Goal: Use online tool/utility: Utilize a website feature to perform a specific function

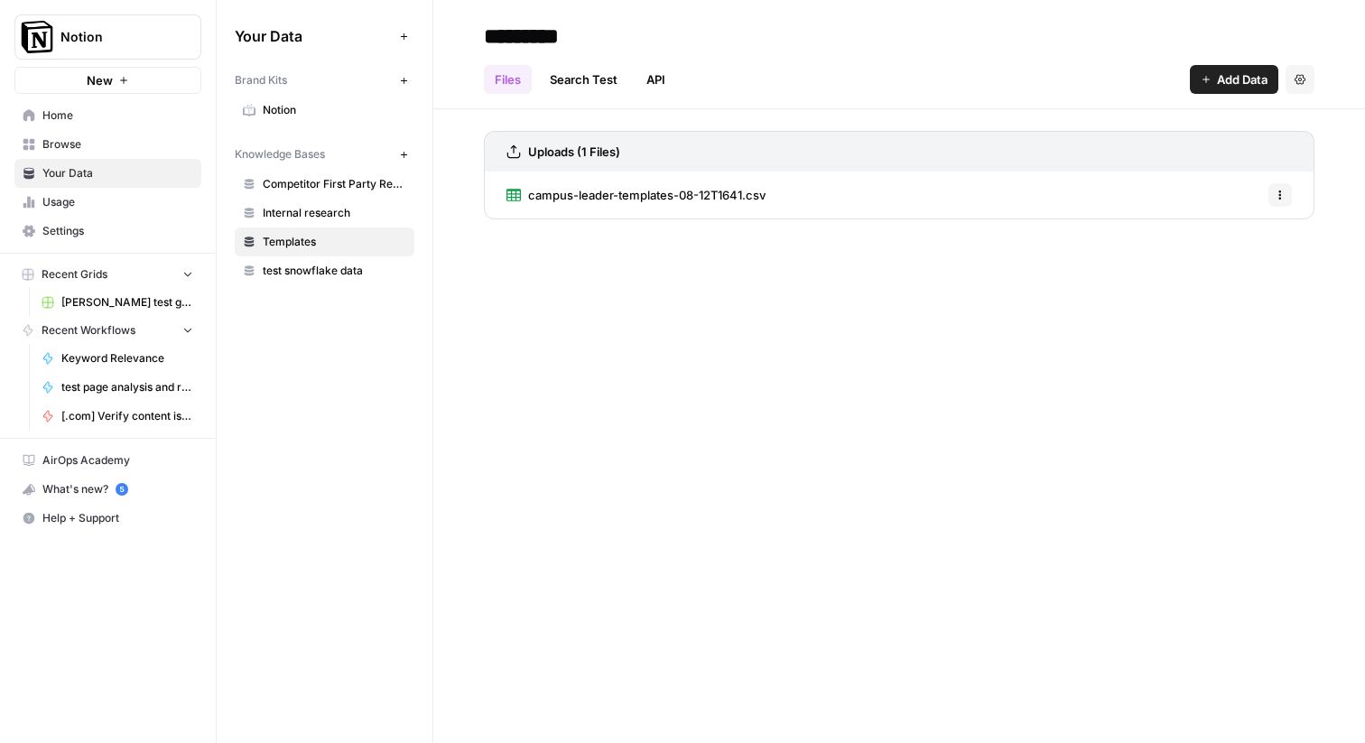
click at [112, 148] on span "Browse" at bounding box center [117, 144] width 151 height 16
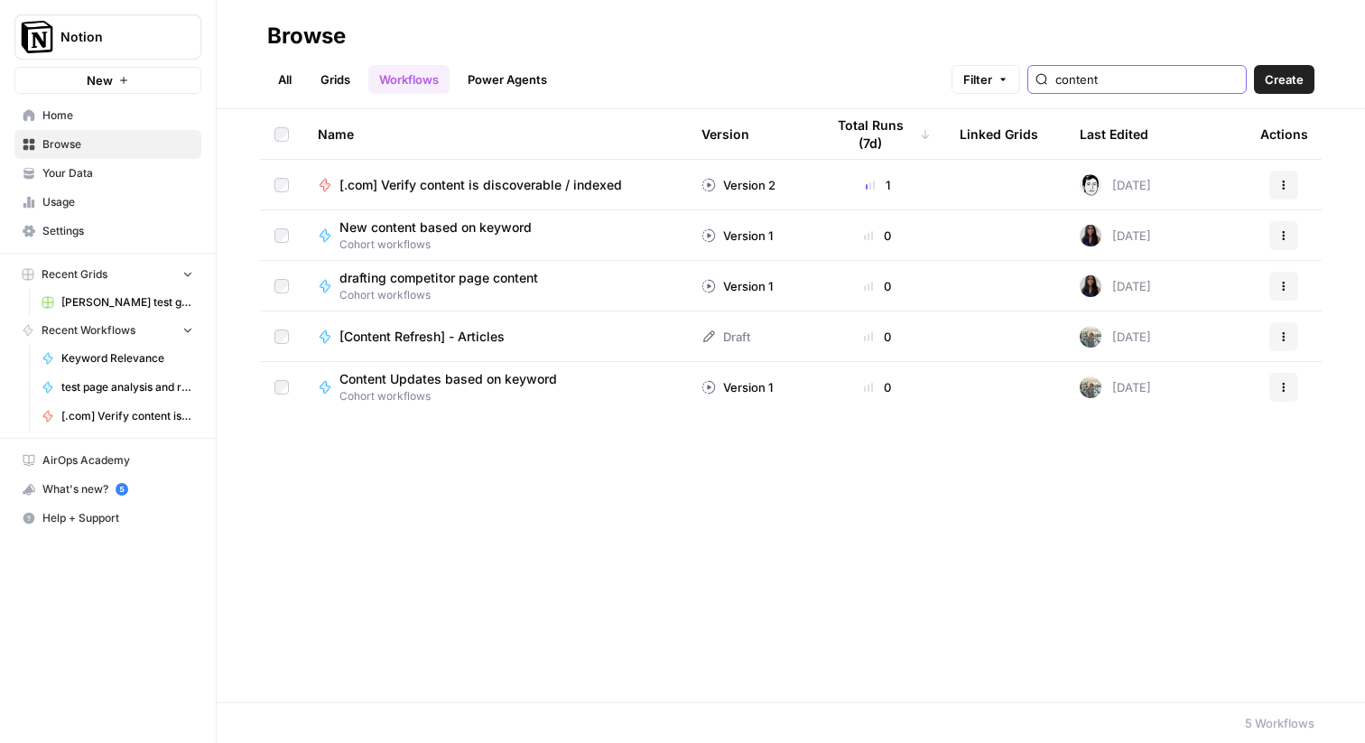
type input "content"
click at [380, 337] on span "[Content Refresh] - Articles" at bounding box center [421, 337] width 165 height 18
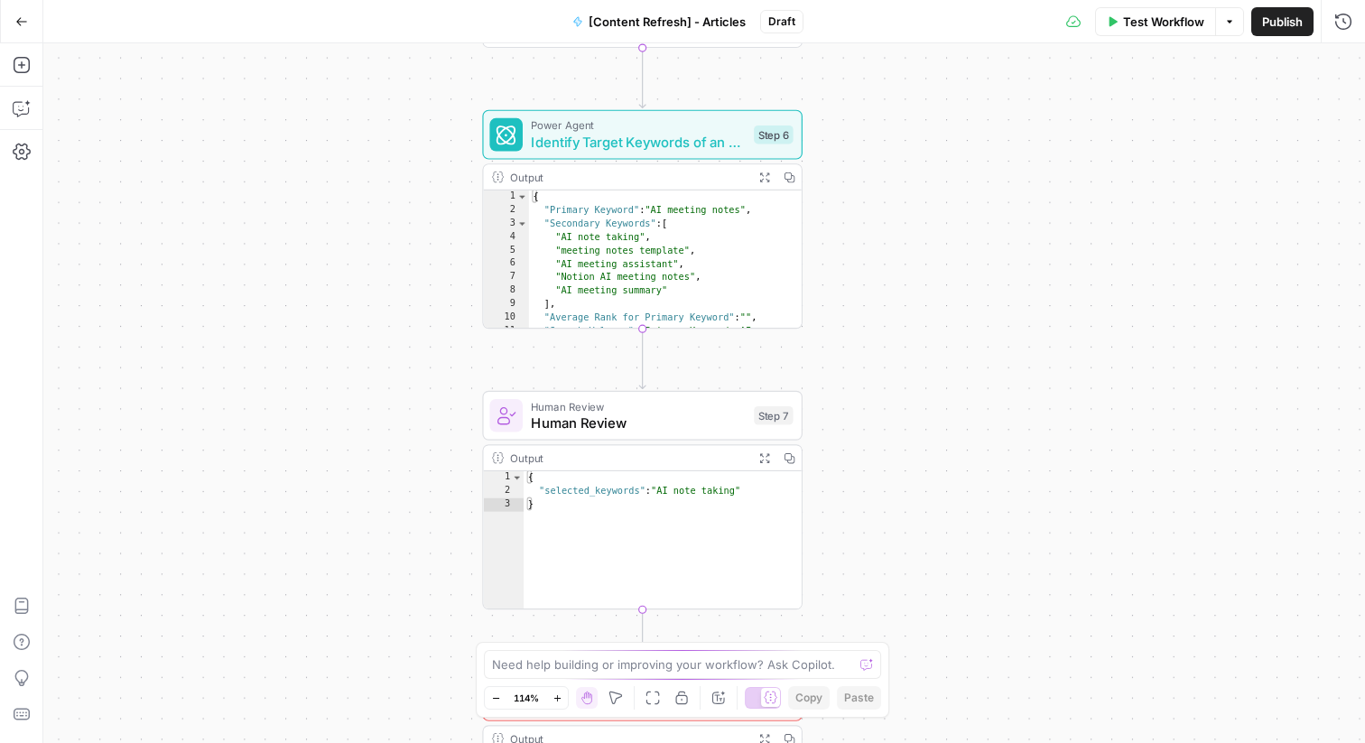
drag, startPoint x: 855, startPoint y: 178, endPoint x: 857, endPoint y: 209, distance: 30.7
click at [857, 215] on div "Workflow Set Inputs Inputs Workflow Workflow Step 4 Output Expand Output Copy 1…" at bounding box center [704, 393] width 1322 height 700
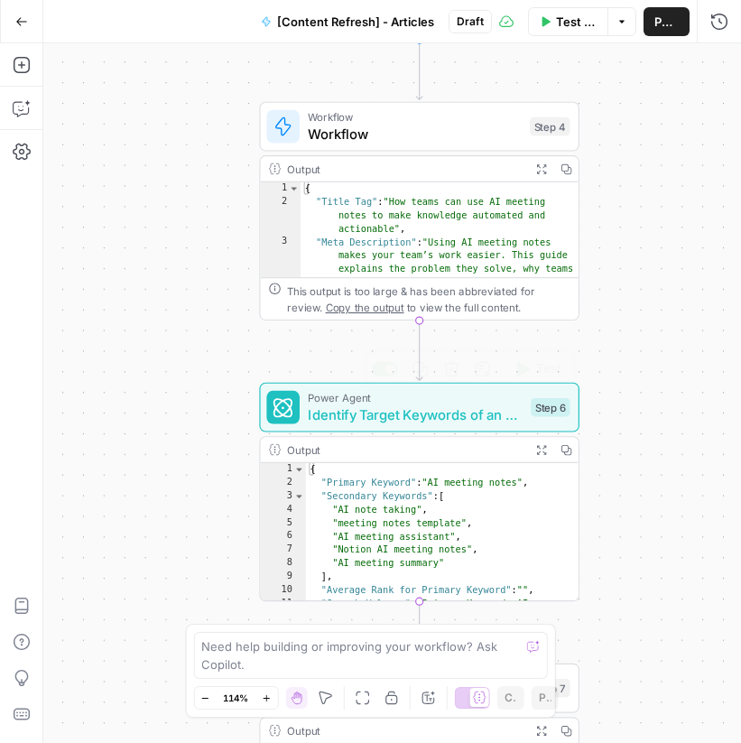
click at [403, 422] on span "Identify Target Keywords of an Article" at bounding box center [415, 414] width 215 height 21
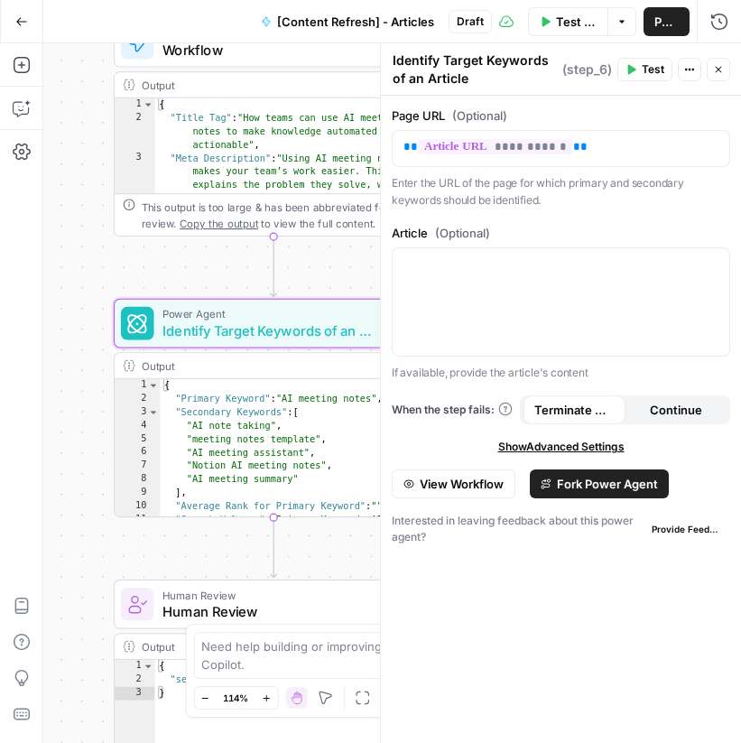
type textarea "**********"
click at [266, 396] on div "{ "Primary Keyword" : "AI meeting notes" , "Secondary Keywords" : [ "AI note ta…" at bounding box center [297, 502] width 274 height 246
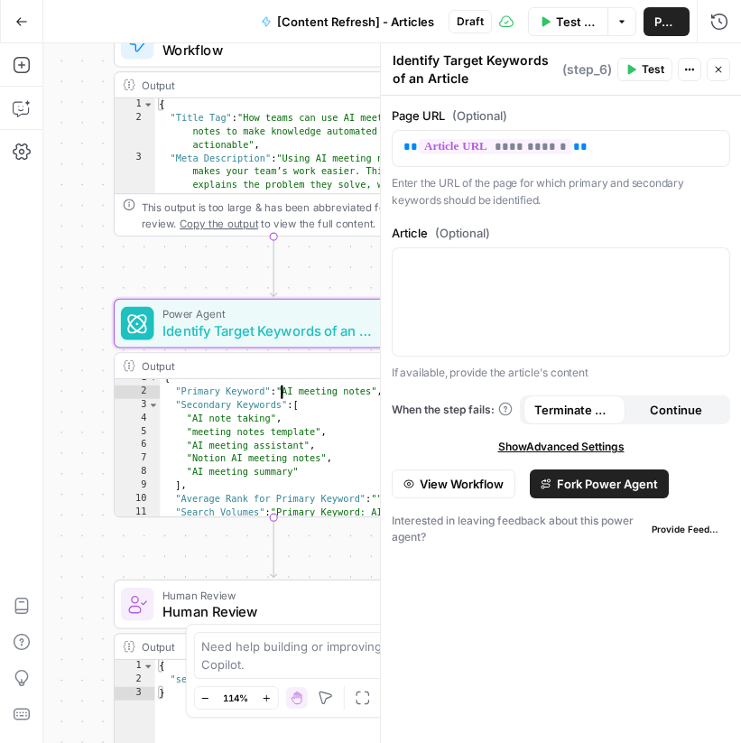
scroll to position [89, 0]
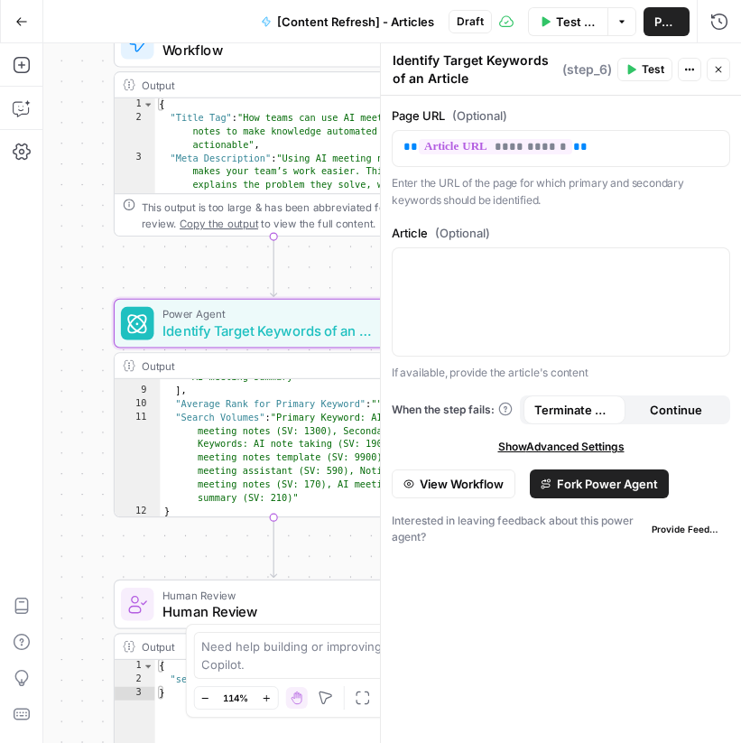
click at [236, 619] on span "Human Review" at bounding box center [269, 611] width 215 height 21
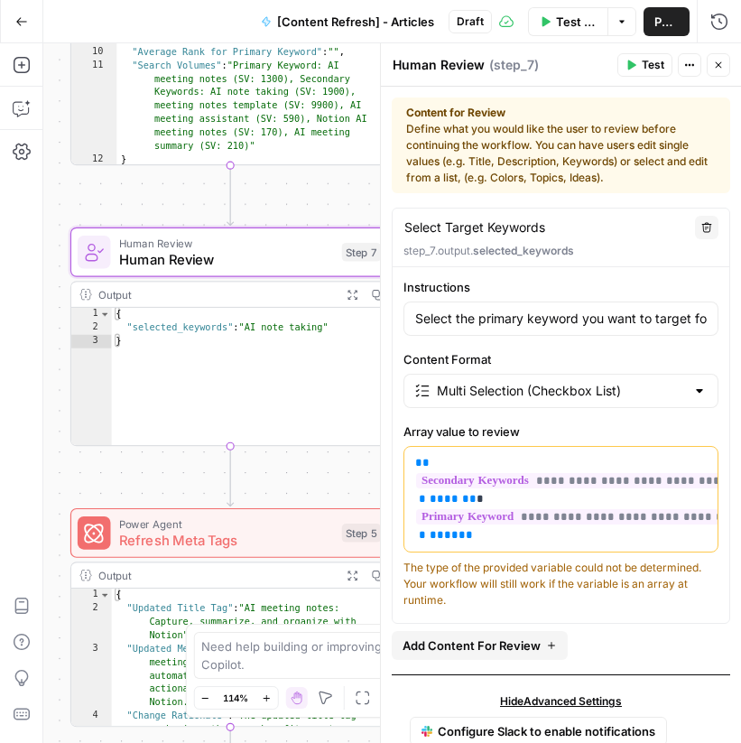
type textarea "*"
click at [168, 357] on div "{ "selected_keywords" : "AI note taking" }" at bounding box center [251, 391] width 279 height 166
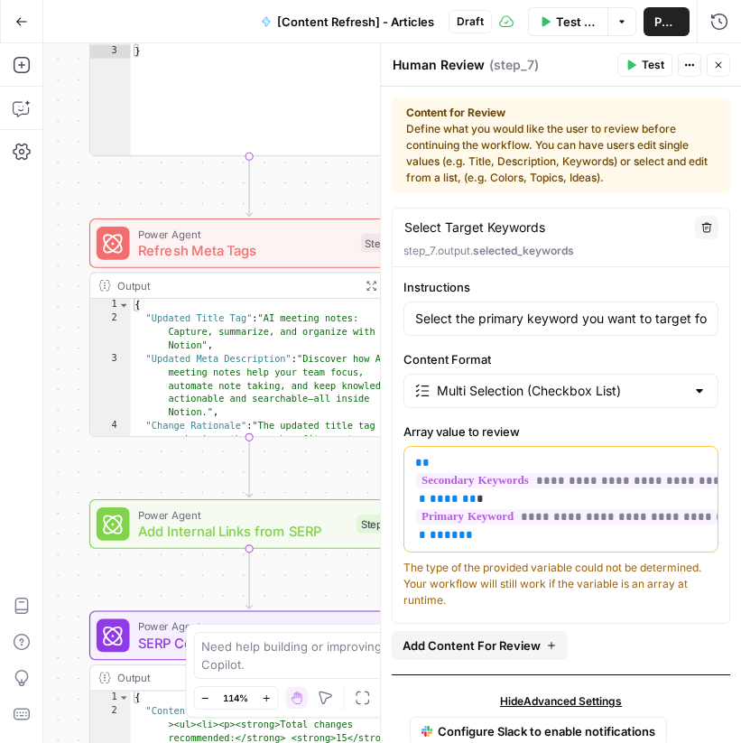
drag, startPoint x: 129, startPoint y: 405, endPoint x: 170, endPoint y: 192, distance: 216.9
click at [169, 192] on div "Workflow Set Inputs Inputs Workflow Workflow Step 4 Output Expand Output Copy 1…" at bounding box center [392, 393] width 698 height 700
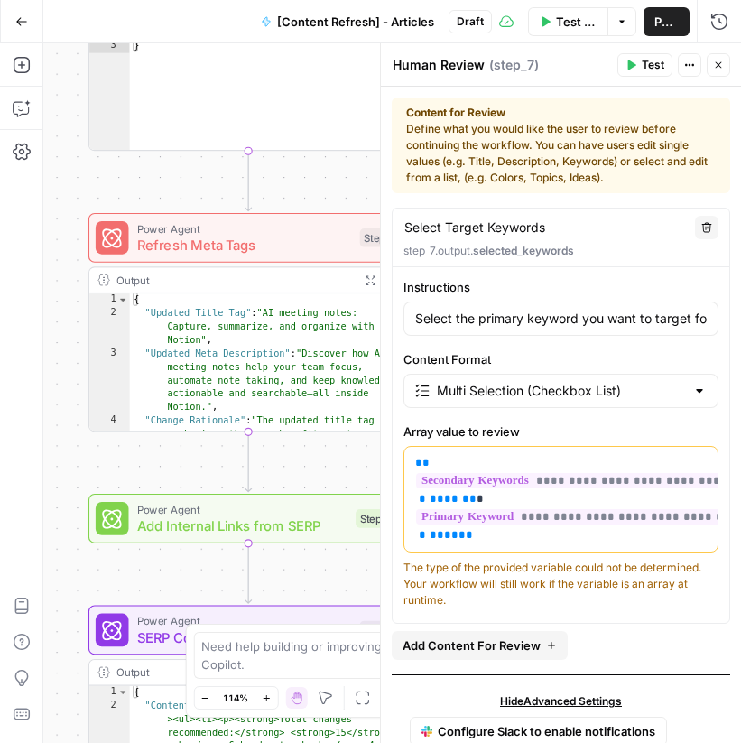
click at [105, 189] on div "Workflow Set Inputs Inputs Workflow Workflow Step 4 Output Expand Output Copy 1…" at bounding box center [392, 393] width 698 height 700
click at [203, 249] on span "Refresh Meta Tags" at bounding box center [244, 245] width 215 height 21
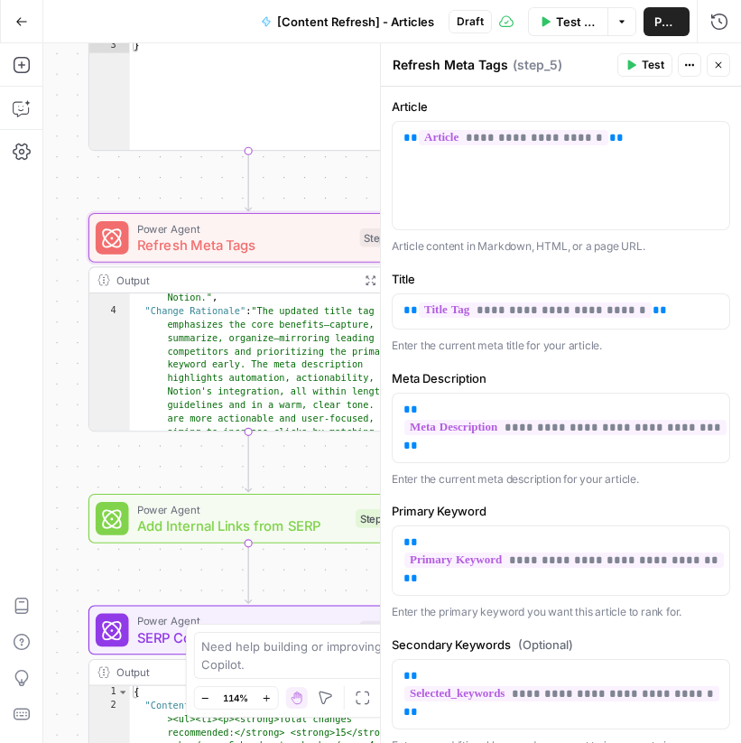
scroll to position [95, 0]
click at [138, 468] on div "Workflow Set Inputs Inputs Workflow Workflow Step 4 Output Expand Output Copy 1…" at bounding box center [392, 393] width 698 height 700
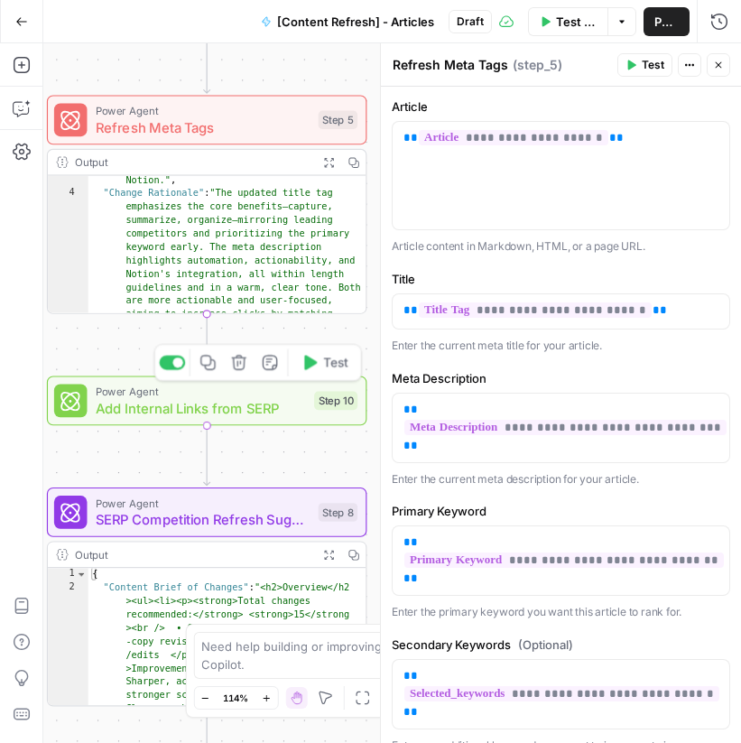
click at [137, 411] on span "Add Internal Links from SERP" at bounding box center [201, 407] width 210 height 21
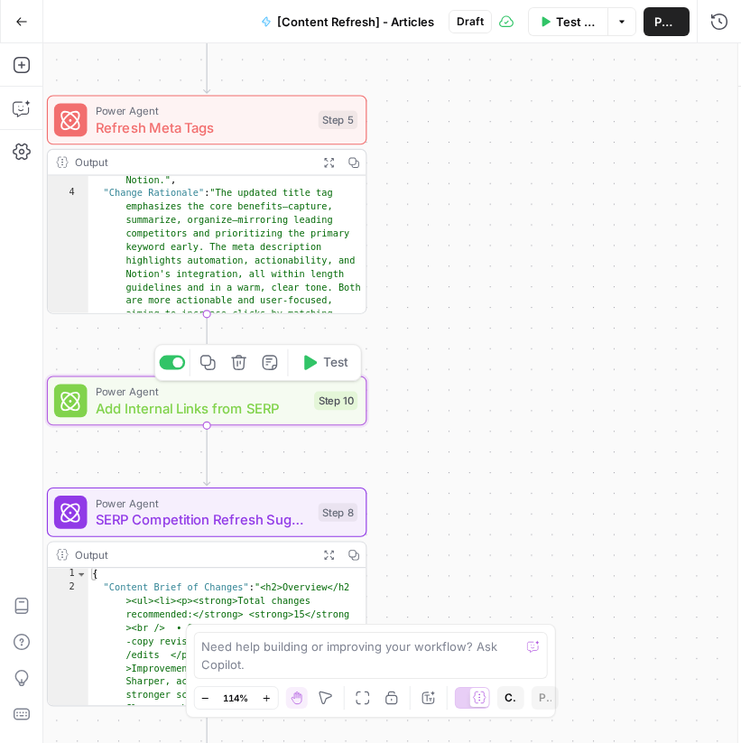
type textarea "Add Internal Links from SERP"
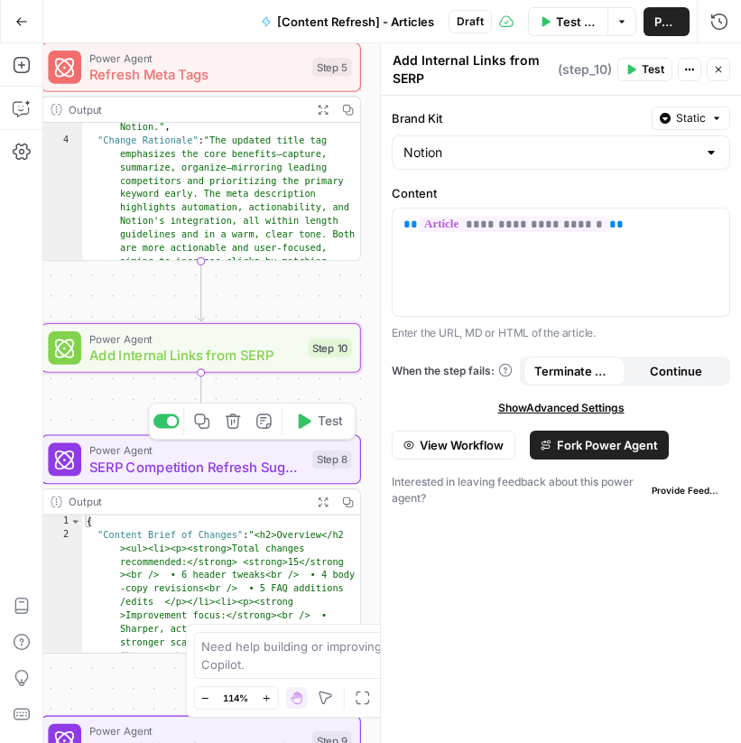
click at [131, 459] on span "SERP Competition Refresh Suggestions" at bounding box center [196, 466] width 215 height 21
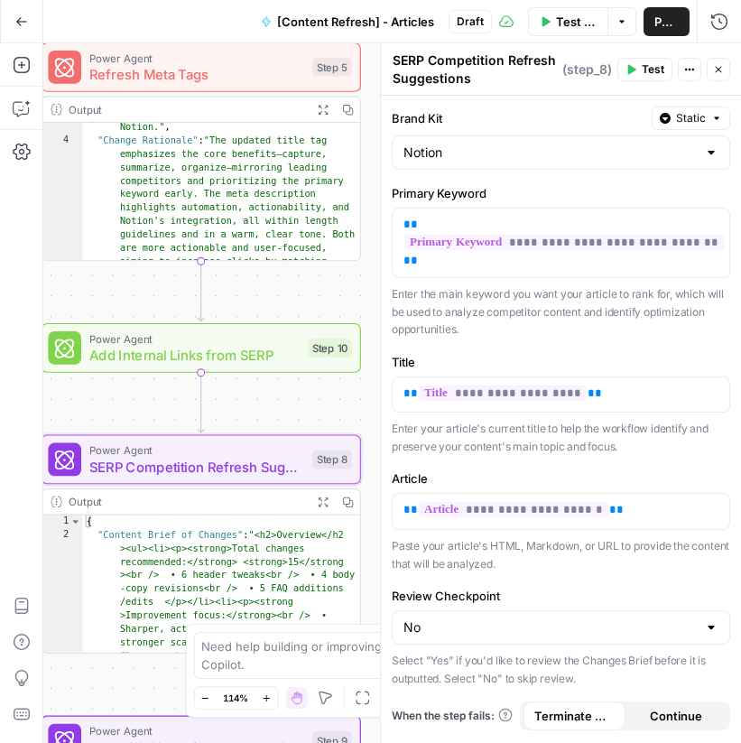
scroll to position [101, 0]
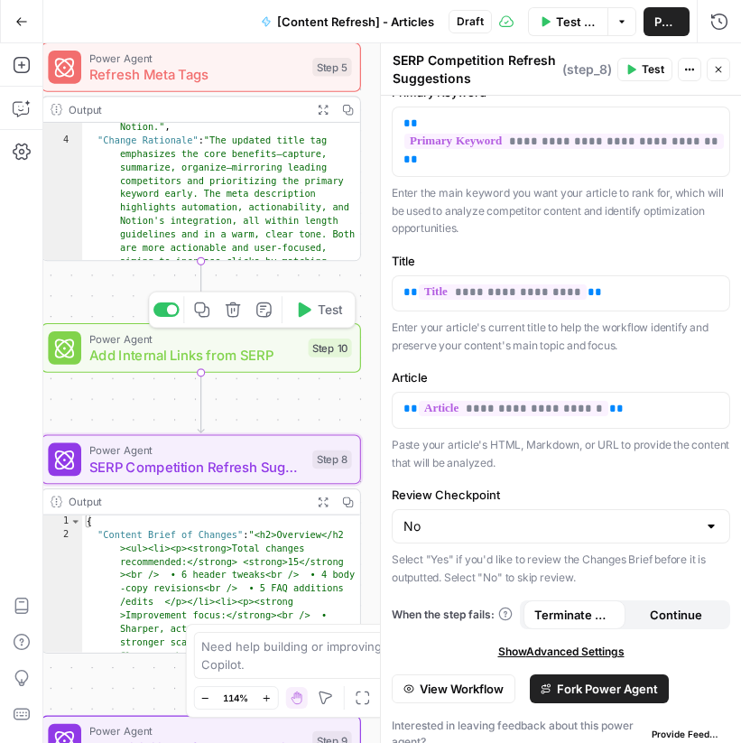
click at [220, 342] on span "Power Agent" at bounding box center [194, 338] width 210 height 16
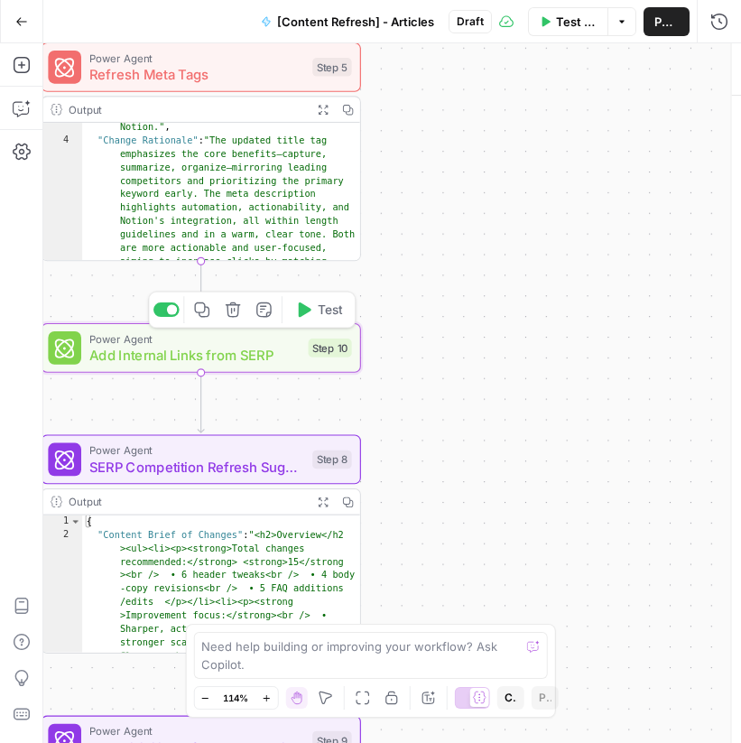
type textarea "Add Internal Links from SERP"
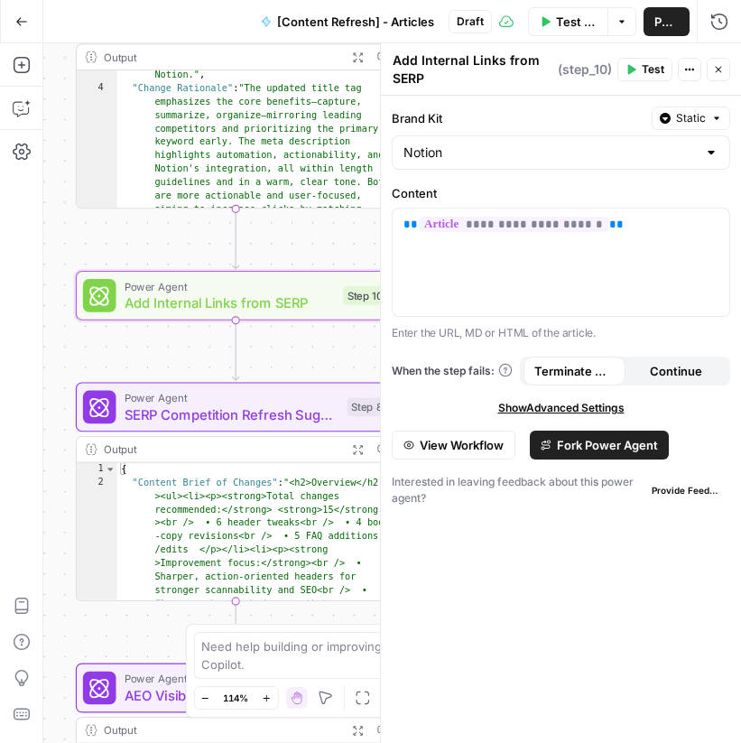
click at [150, 404] on span "SERP Competition Refresh Suggestions" at bounding box center [232, 414] width 215 height 21
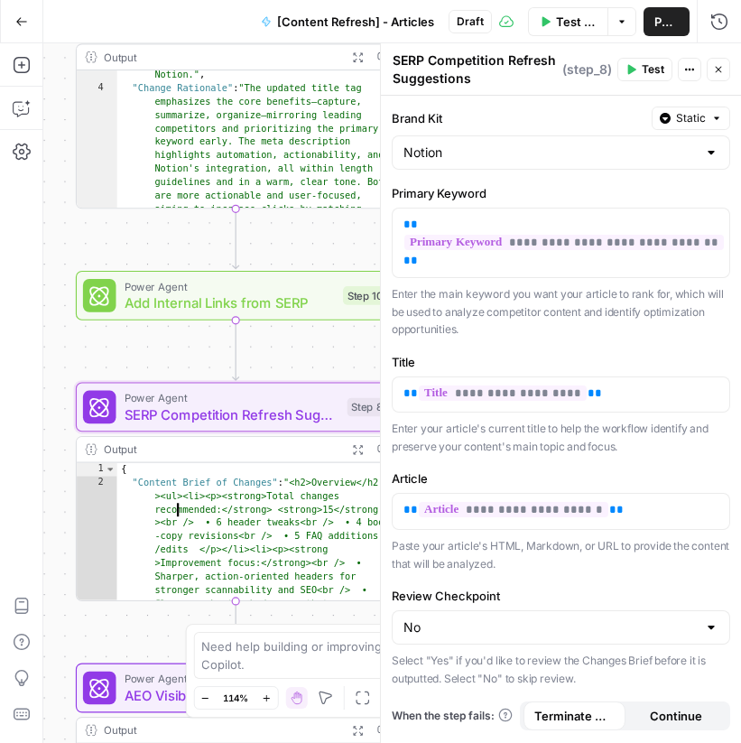
type textarea "*"
click at [320, 456] on div "Output" at bounding box center [222, 449] width 236 height 16
click at [350, 458] on button "Expand Output" at bounding box center [357, 449] width 24 height 24
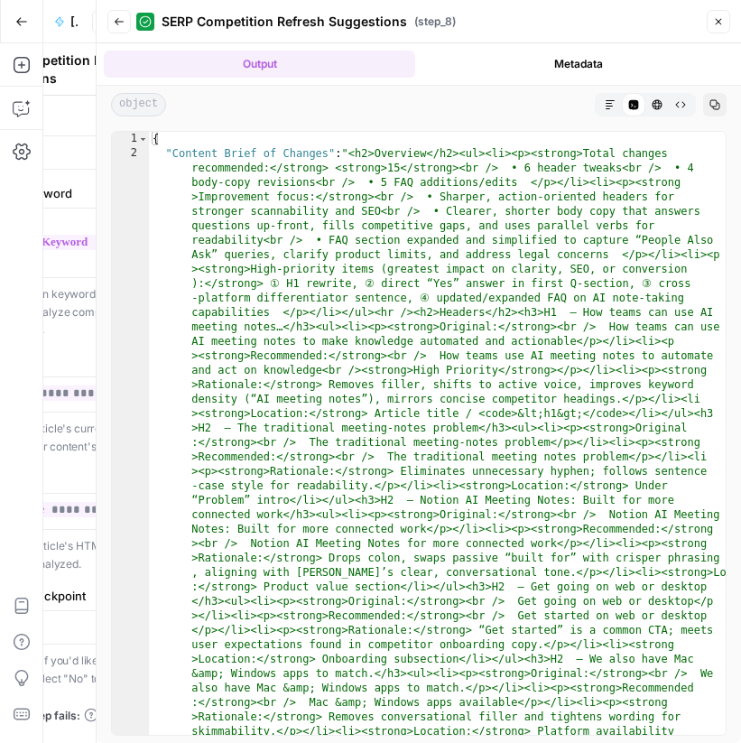
click at [618, 109] on button "Markdown" at bounding box center [610, 104] width 23 height 23
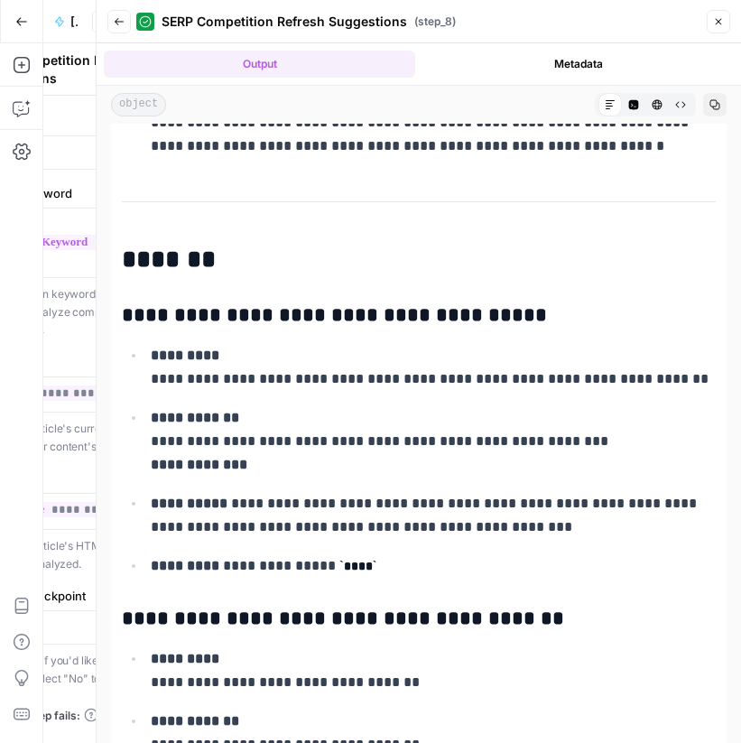
scroll to position [431, 0]
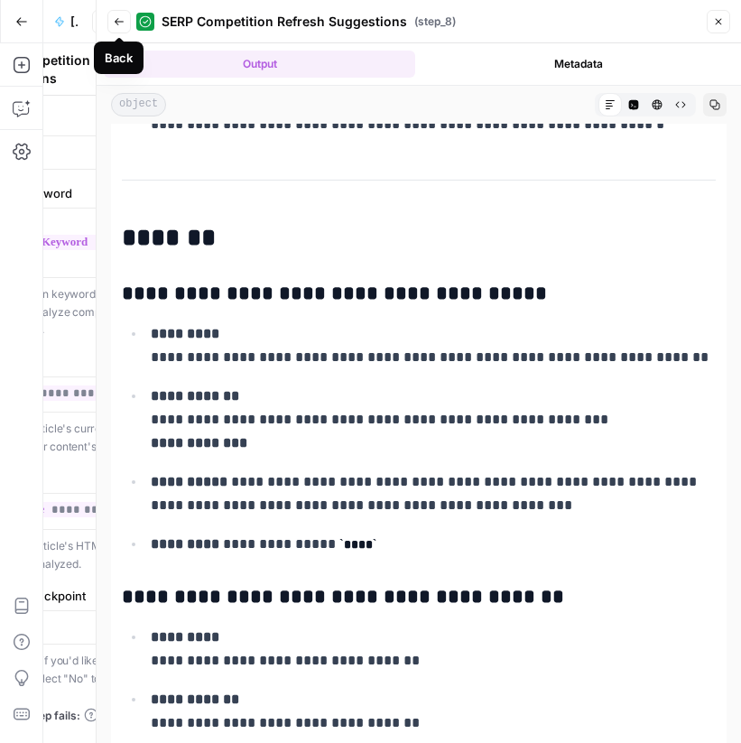
click at [124, 24] on icon "button" at bounding box center [119, 21] width 11 height 11
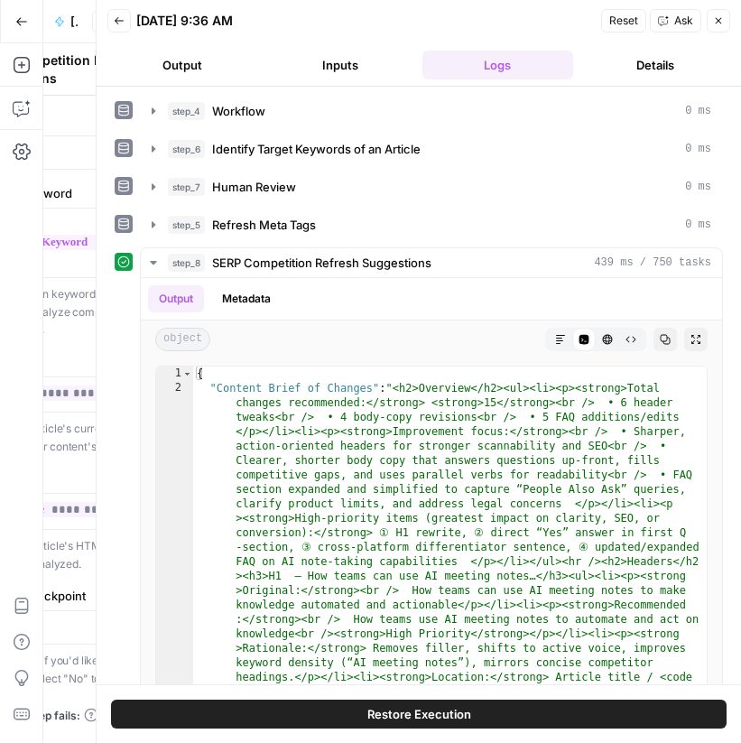
click at [121, 14] on button "Back" at bounding box center [118, 20] width 23 height 23
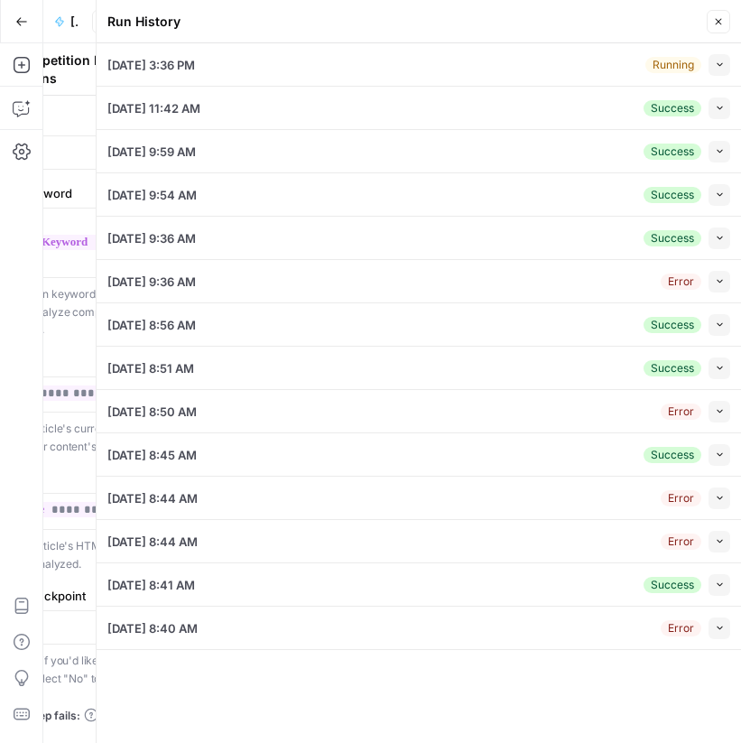
click at [713, 17] on icon "button" at bounding box center [718, 21] width 11 height 11
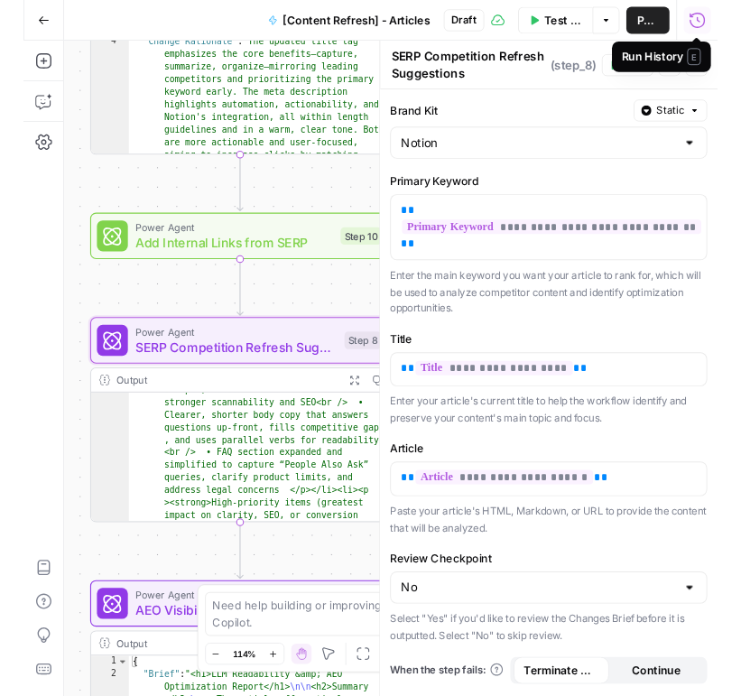
scroll to position [125, 0]
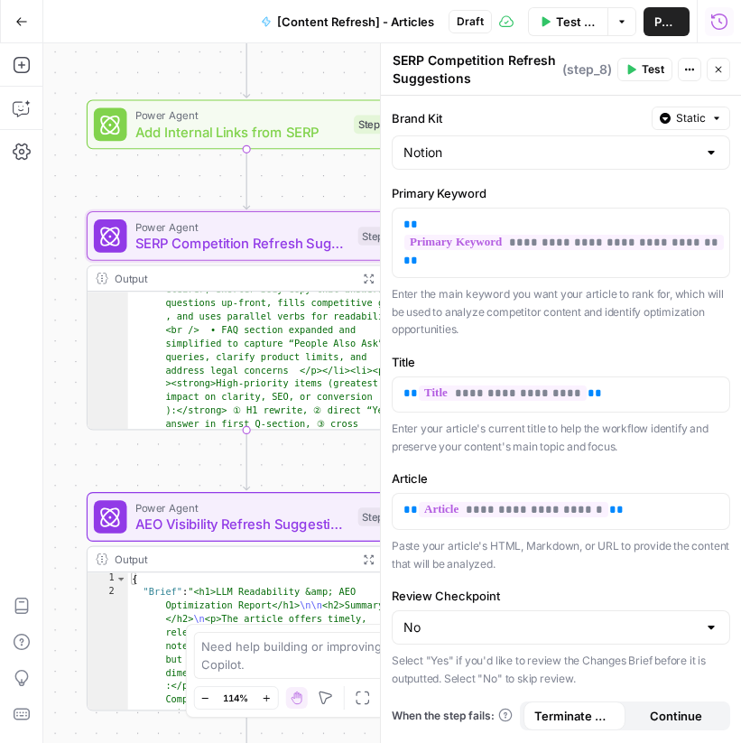
drag, startPoint x: 126, startPoint y: 587, endPoint x: 142, endPoint y: 459, distance: 128.2
click at [142, 459] on div "Workflow Set Inputs Inputs Workflow Workflow Step 4 Output Expand Output Copy 1…" at bounding box center [392, 393] width 698 height 700
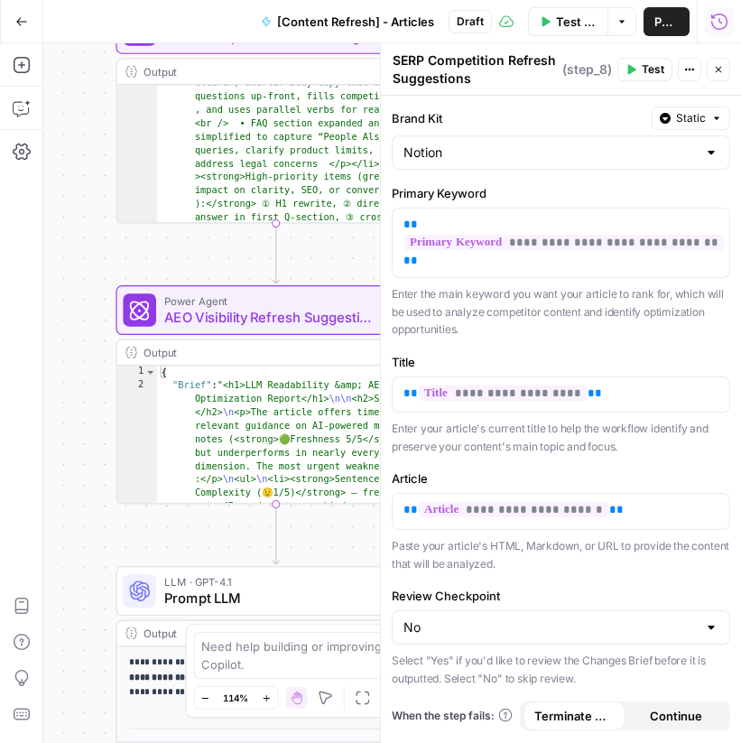
drag, startPoint x: 70, startPoint y: 360, endPoint x: 135, endPoint y: 248, distance: 129.9
click at [135, 248] on div "Workflow Set Inputs Inputs Workflow Workflow Step 4 Output Expand Output Copy 1…" at bounding box center [392, 393] width 698 height 700
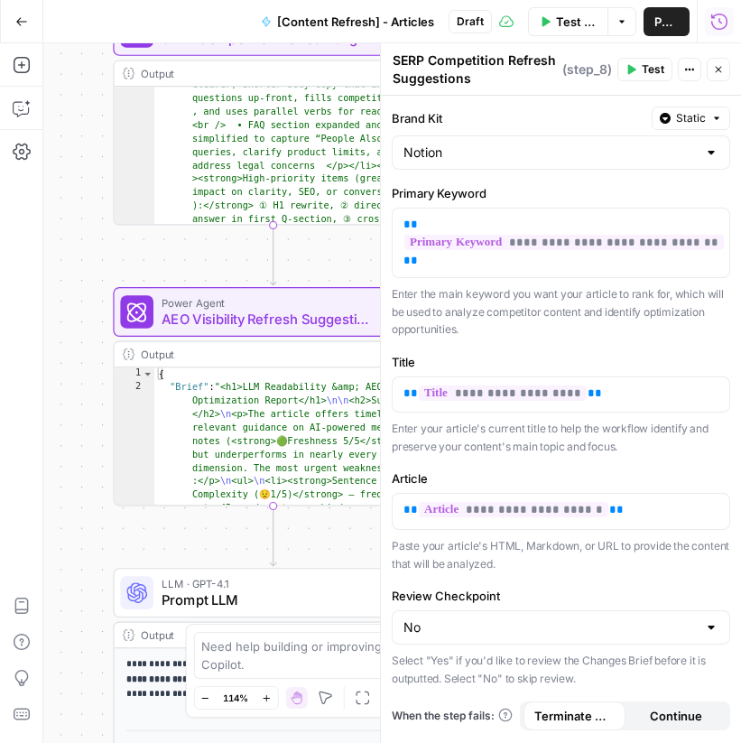
click at [81, 270] on div "Workflow Set Inputs Inputs Workflow Workflow Step 4 Output Expand Output Copy 1…" at bounding box center [392, 393] width 698 height 700
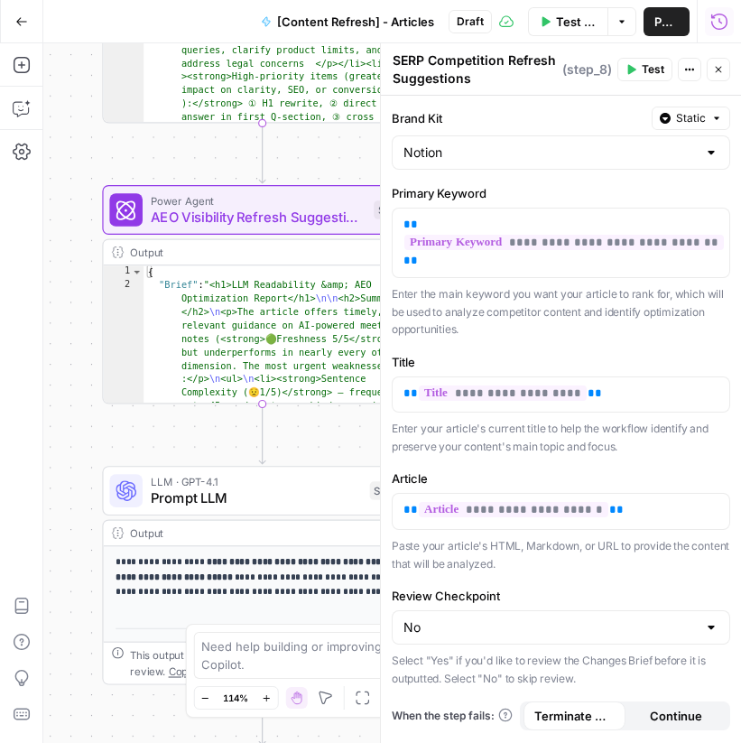
drag, startPoint x: 85, startPoint y: 371, endPoint x: 65, endPoint y: 251, distance: 121.7
click at [65, 251] on div "Workflow Set Inputs Inputs Workflow Workflow Step 4 Output Expand Output Copy 1…" at bounding box center [392, 393] width 698 height 700
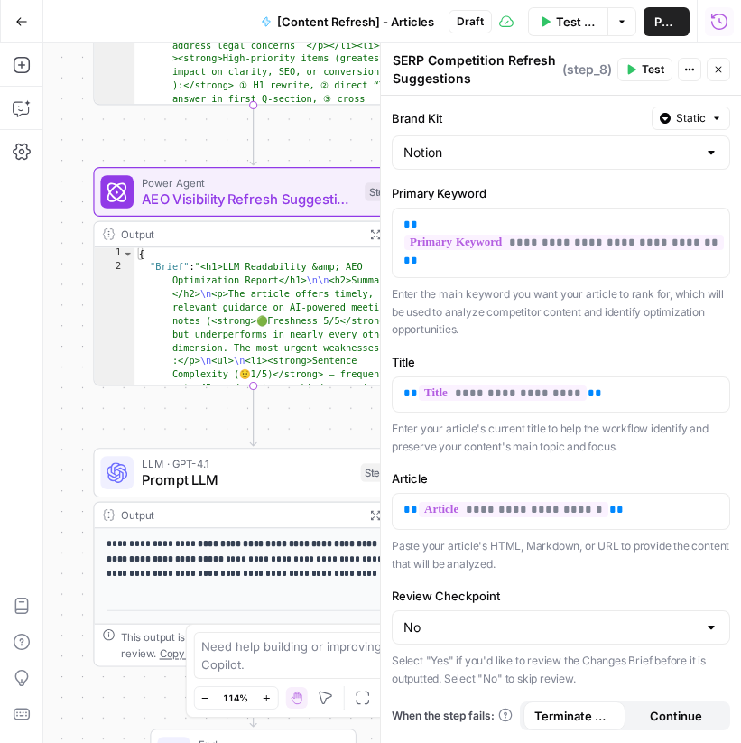
drag, startPoint x: 103, startPoint y: 385, endPoint x: 95, endPoint y: 269, distance: 115.8
click at [95, 269] on div "Output Expand Output Copy 1 2 { "Brief" : "<h1>LLM Readability &amp; AEO Optimi…" at bounding box center [253, 303] width 320 height 165
click at [208, 481] on span "Prompt LLM" at bounding box center [247, 479] width 210 height 21
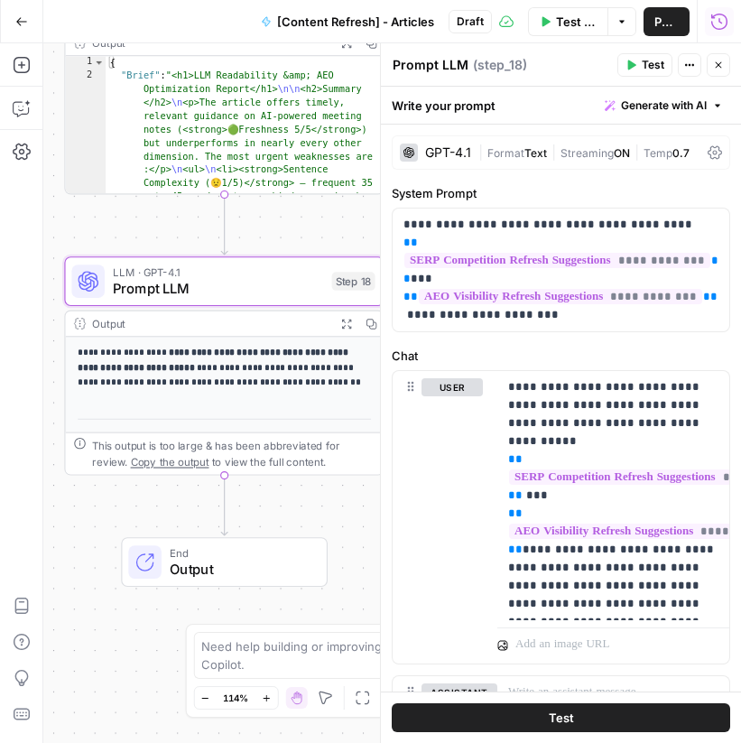
drag, startPoint x: 148, startPoint y: 419, endPoint x: 124, endPoint y: 221, distance: 199.2
click at [124, 221] on div "Workflow Set Inputs Inputs Workflow Workflow Step 4 Output Expand Output Copy 1…" at bounding box center [392, 393] width 698 height 700
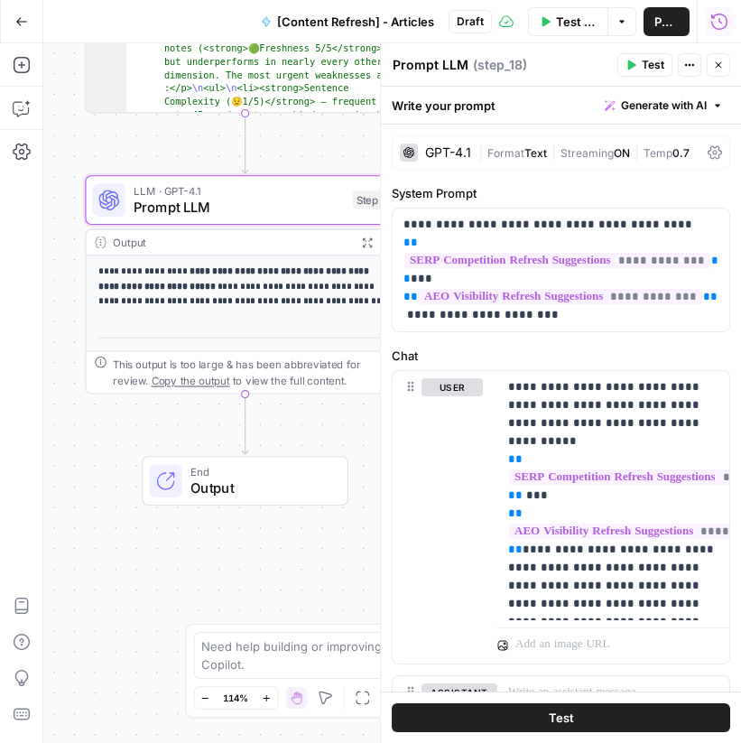
drag, startPoint x: 102, startPoint y: 525, endPoint x: 118, endPoint y: 450, distance: 76.7
click at [118, 450] on div "Workflow Set Inputs Inputs Workflow Workflow Step 4 Output Expand Output Copy 1…" at bounding box center [392, 393] width 698 height 700
click at [719, 61] on icon "button" at bounding box center [718, 65] width 11 height 11
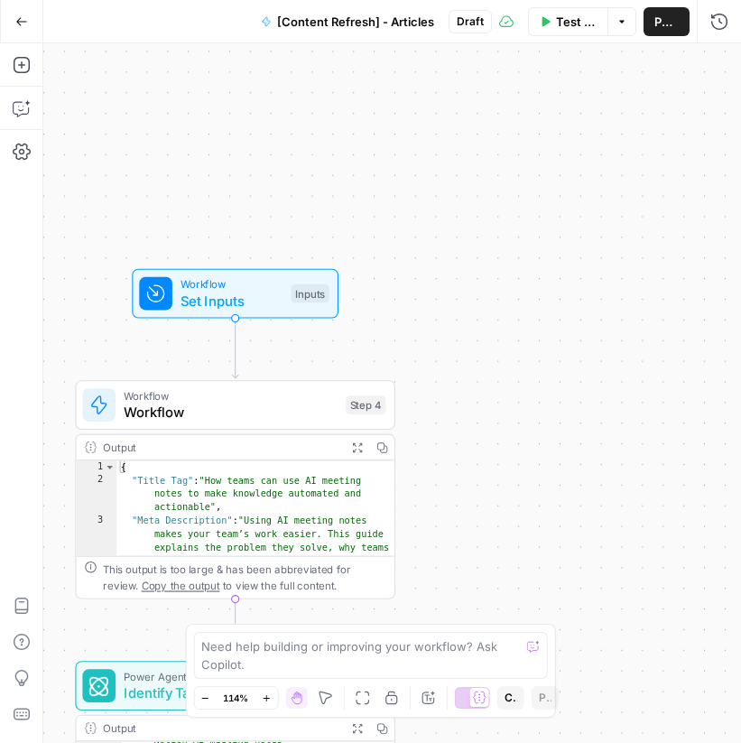
click at [547, 312] on div "Workflow Set Inputs Inputs Workflow Workflow Step 4 Output Expand Output Copy 1…" at bounding box center [392, 393] width 698 height 700
